Goal: Task Accomplishment & Management: Manage account settings

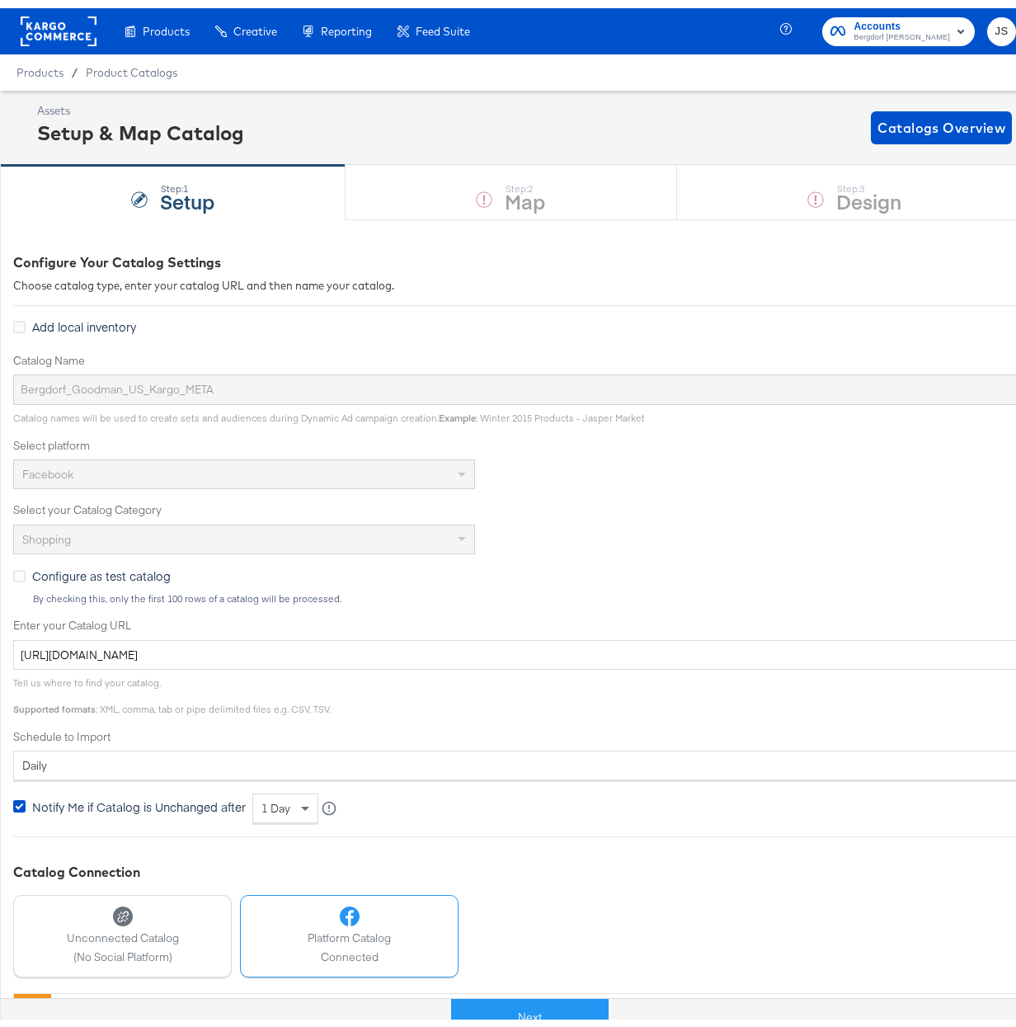
click at [80, 16] on rect at bounding box center [59, 23] width 76 height 30
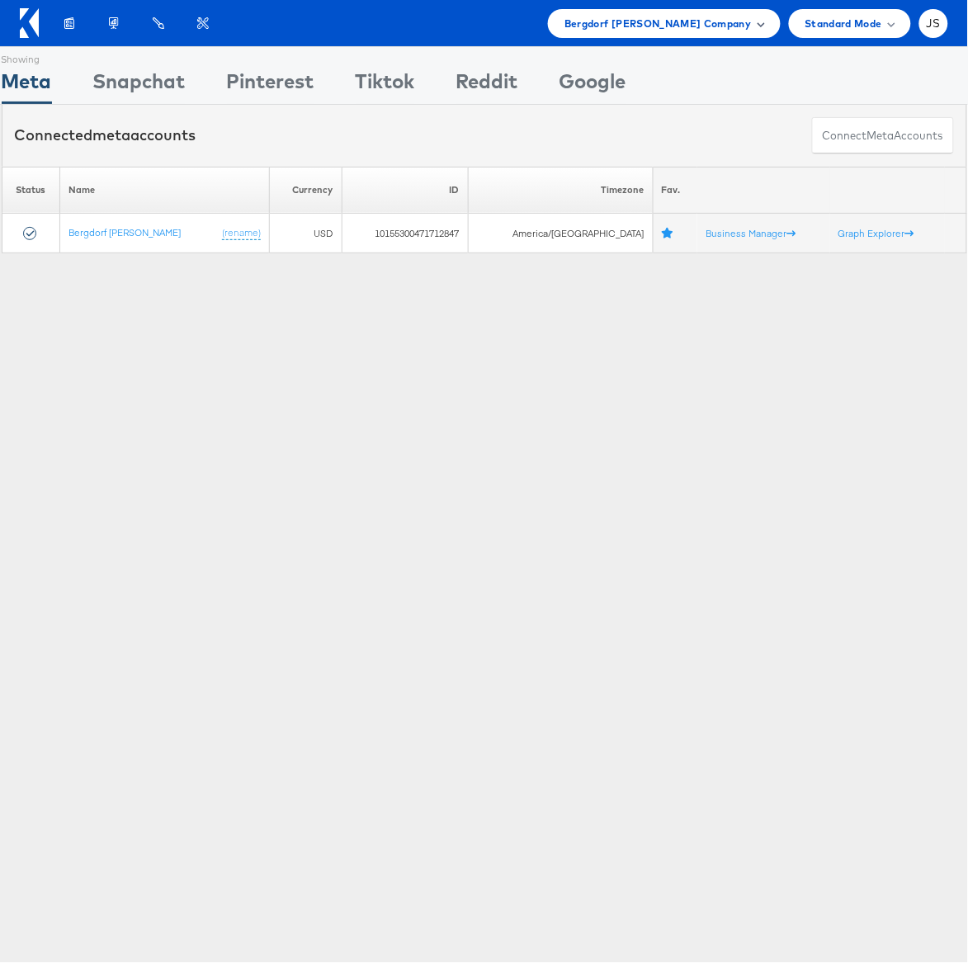
click at [725, 23] on span "Bergdorf [PERSON_NAME] Company" at bounding box center [657, 23] width 186 height 17
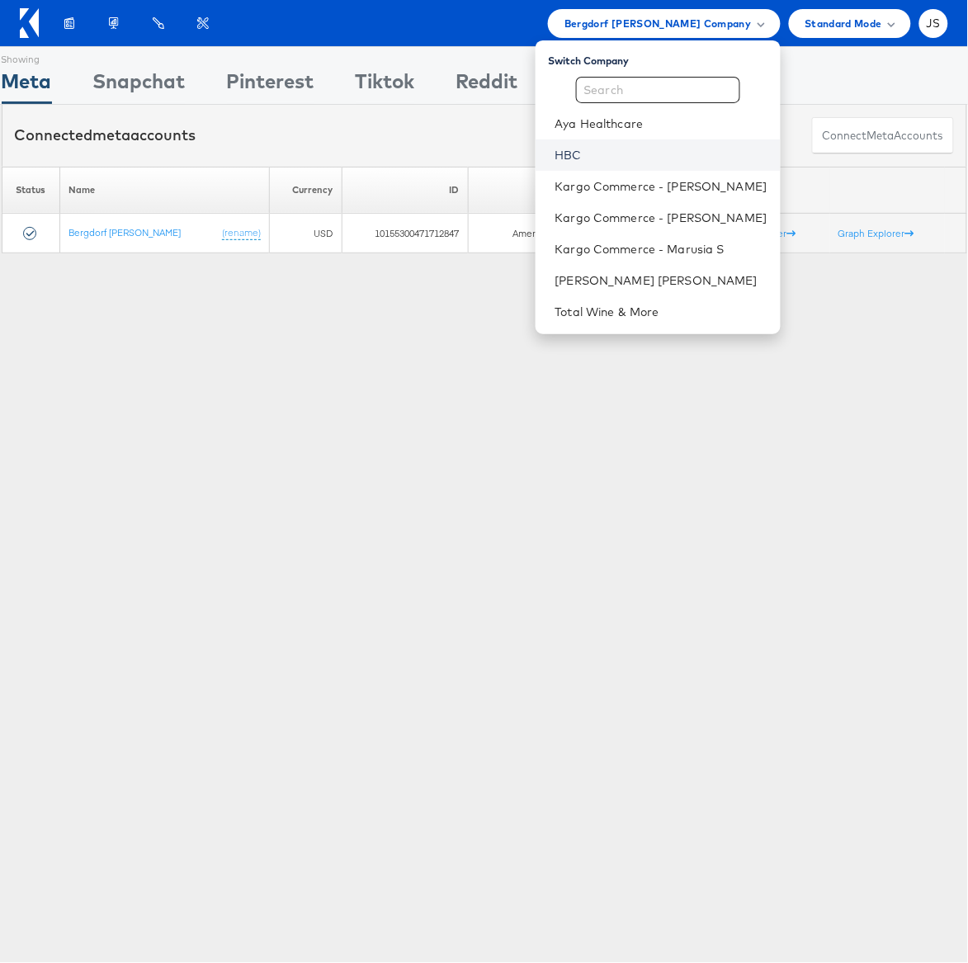
click at [581, 155] on link "HBC" at bounding box center [661, 155] width 212 height 17
